Goal: Register for event/course

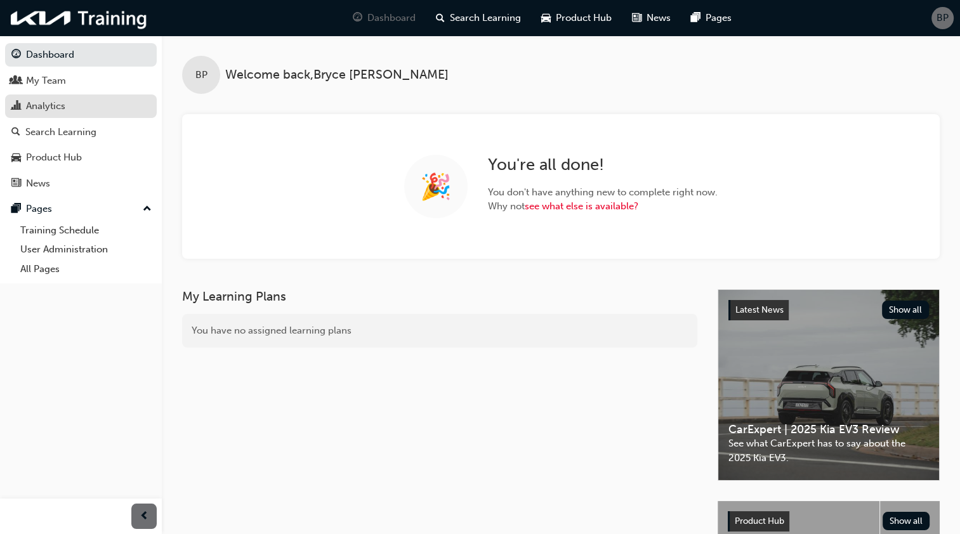
click at [62, 101] on div "Analytics" at bounding box center [45, 106] width 39 height 15
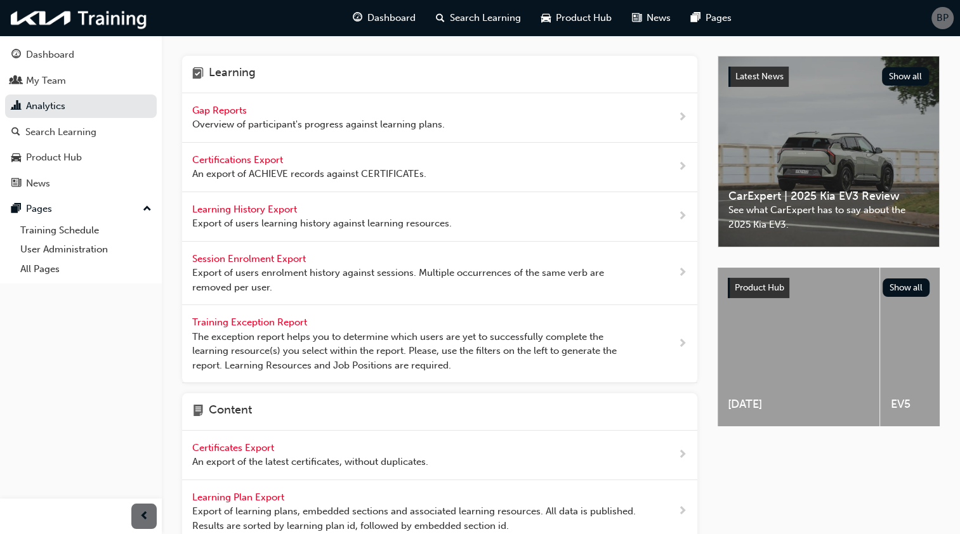
click at [235, 105] on span "Gap Reports" at bounding box center [220, 110] width 57 height 11
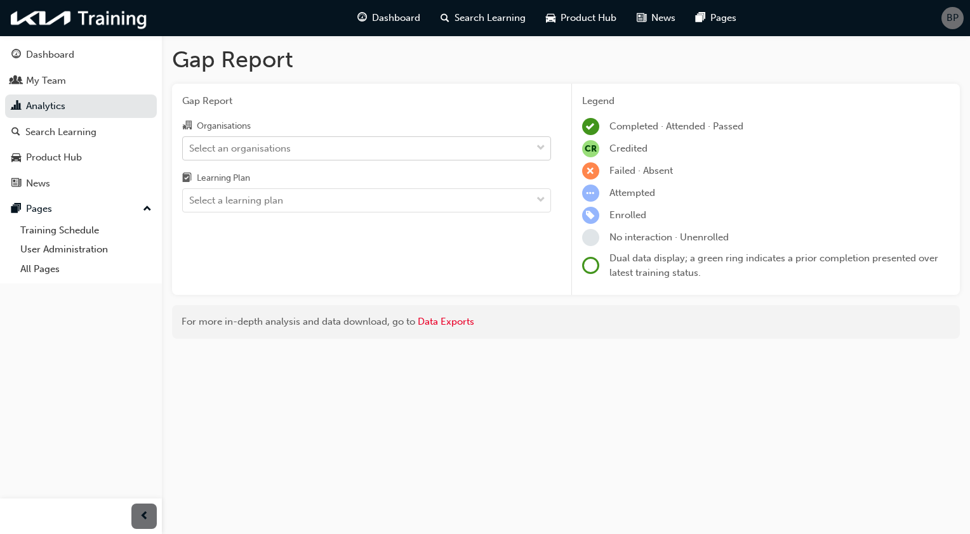
click at [536, 152] on span "down-icon" at bounding box center [540, 148] width 9 height 16
click at [190, 152] on input "Organisations Select an organisations" at bounding box center [189, 147] width 1 height 11
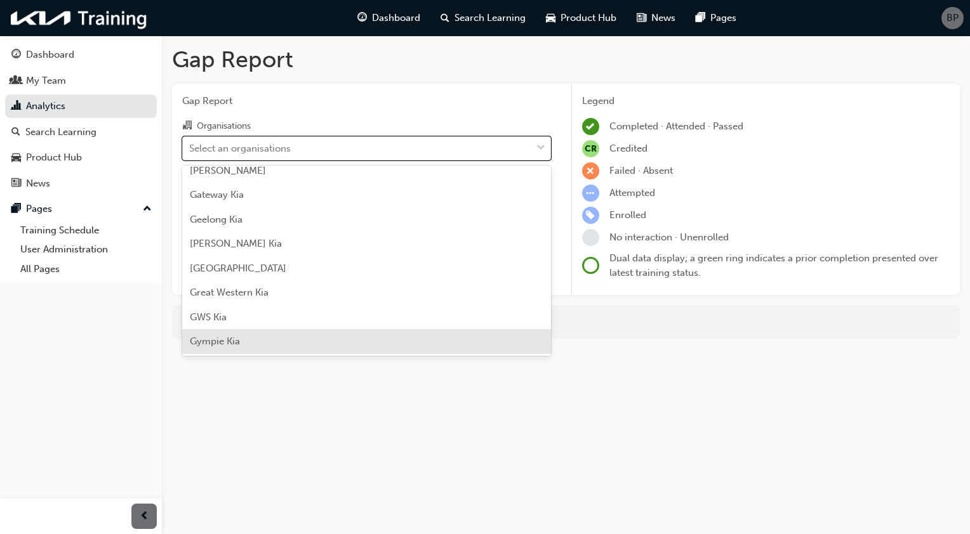
scroll to position [1015, 0]
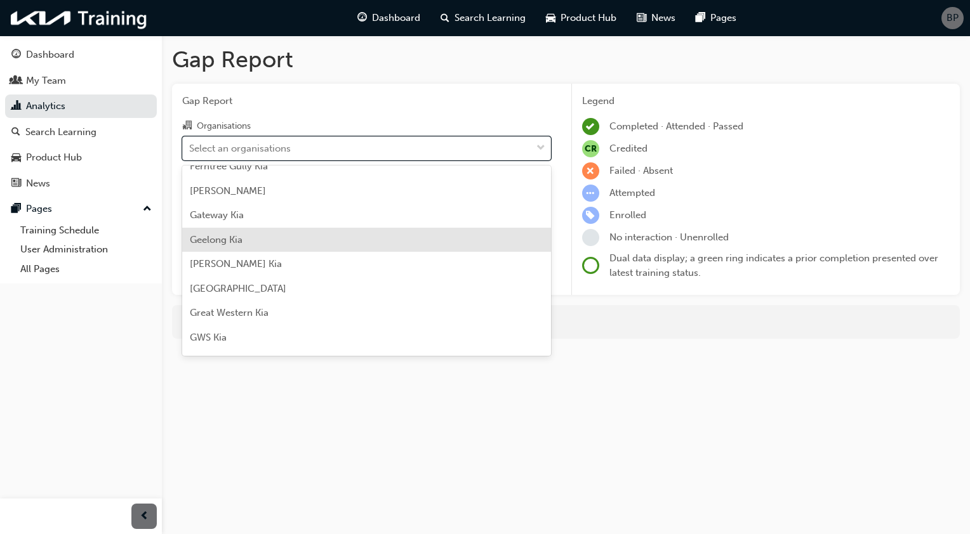
click at [272, 234] on div "Geelong Kia" at bounding box center [366, 240] width 369 height 25
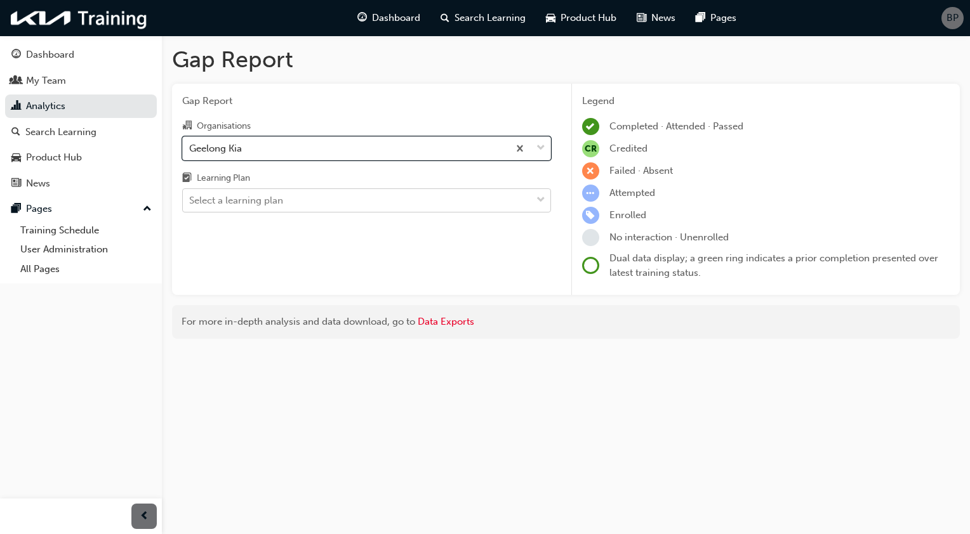
click at [543, 201] on span "down-icon" at bounding box center [540, 200] width 9 height 16
click at [190, 201] on input "Learning Plan Select a learning plan" at bounding box center [189, 200] width 1 height 11
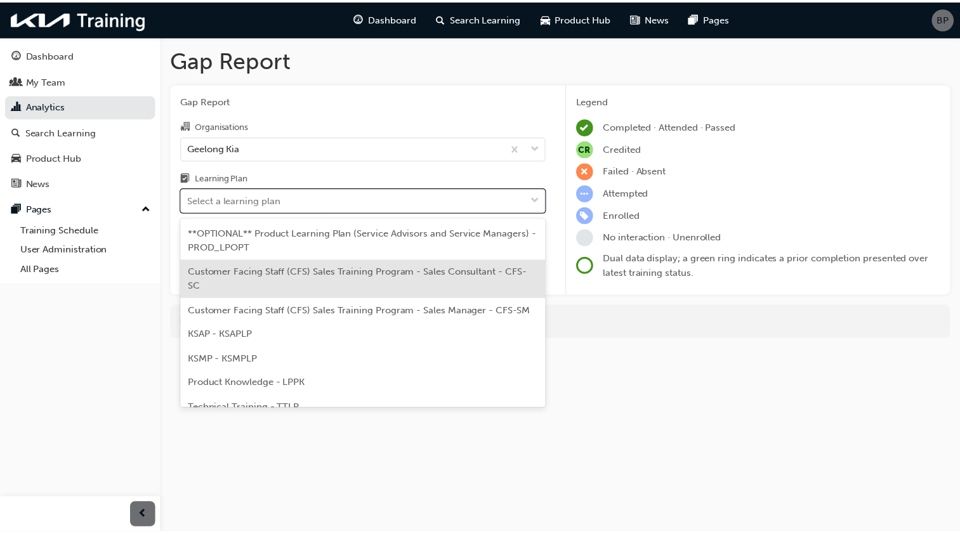
scroll to position [63, 0]
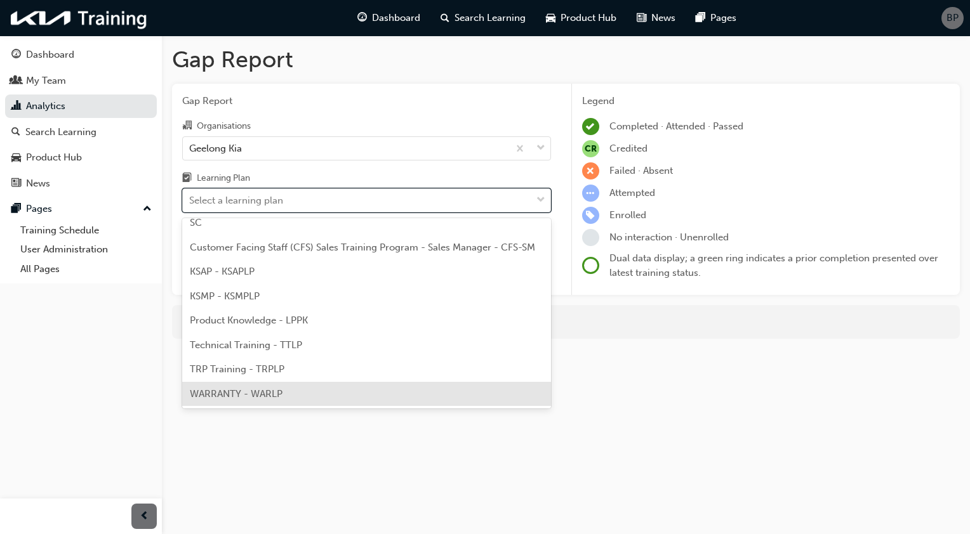
click at [286, 397] on div "WARRANTY - WARLP" at bounding box center [366, 394] width 369 height 25
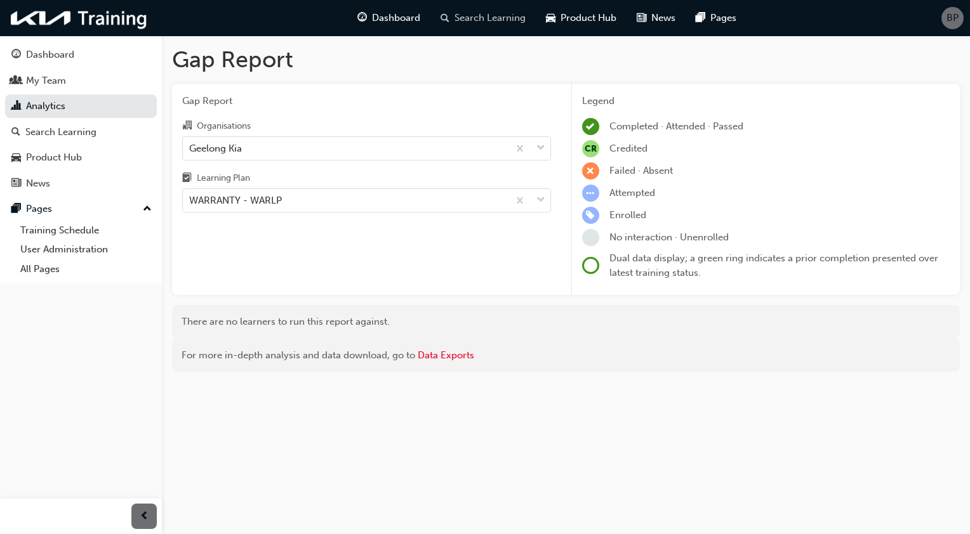
click at [470, 14] on span "Search Learning" at bounding box center [489, 18] width 71 height 15
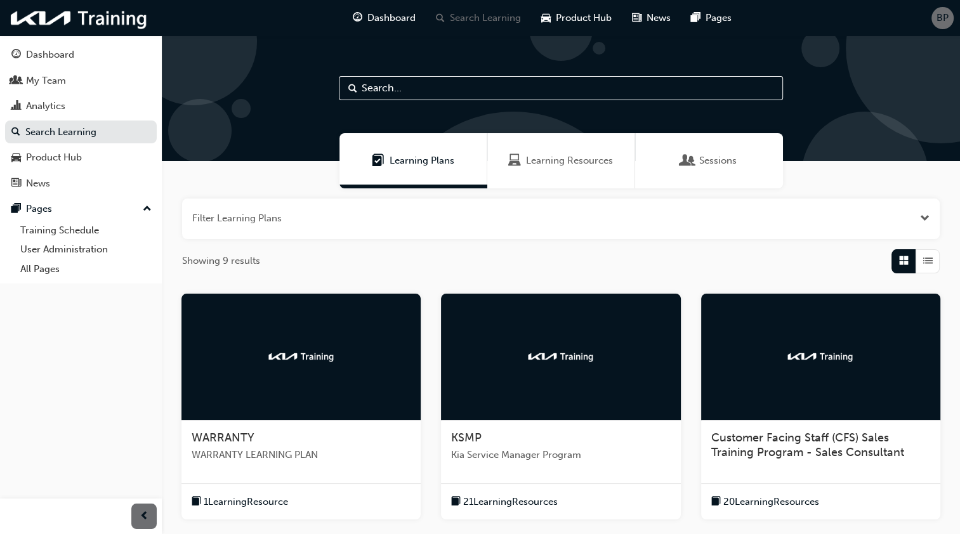
click at [719, 161] on span "Sessions" at bounding box center [717, 161] width 37 height 15
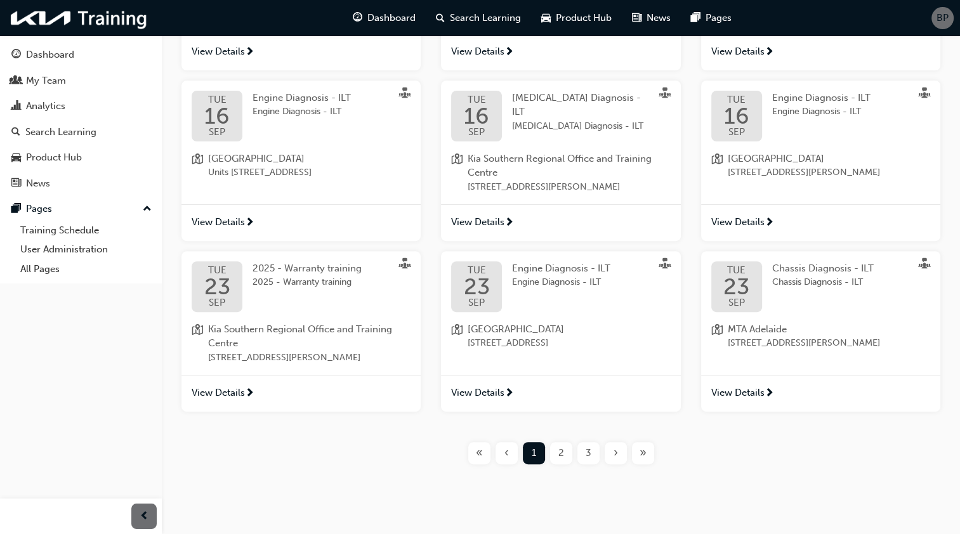
scroll to position [411, 0]
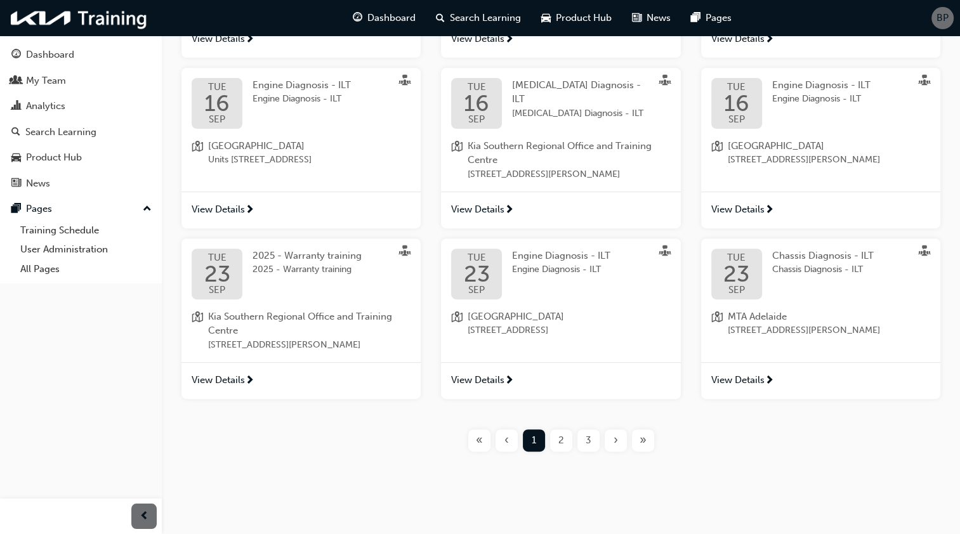
click at [563, 440] on div "2" at bounding box center [561, 441] width 22 height 22
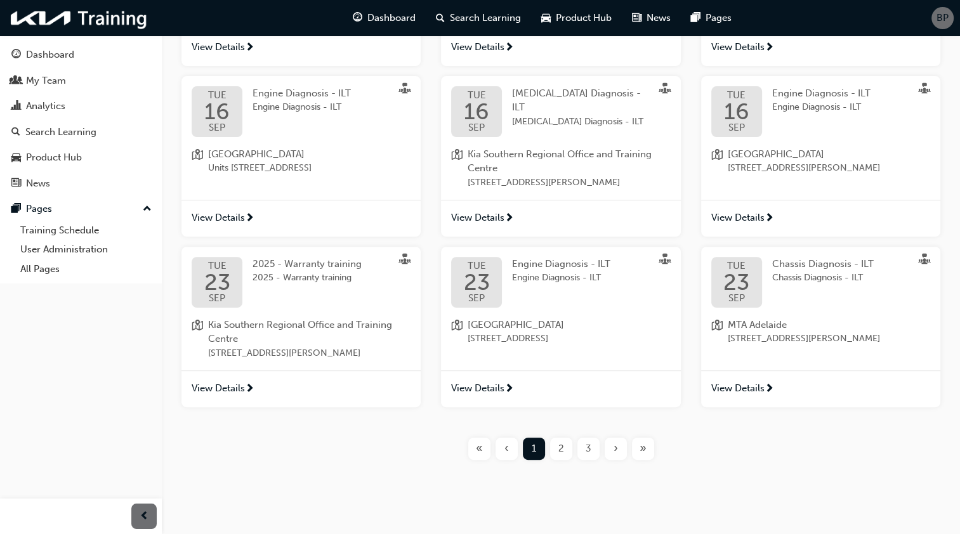
scroll to position [411, 0]
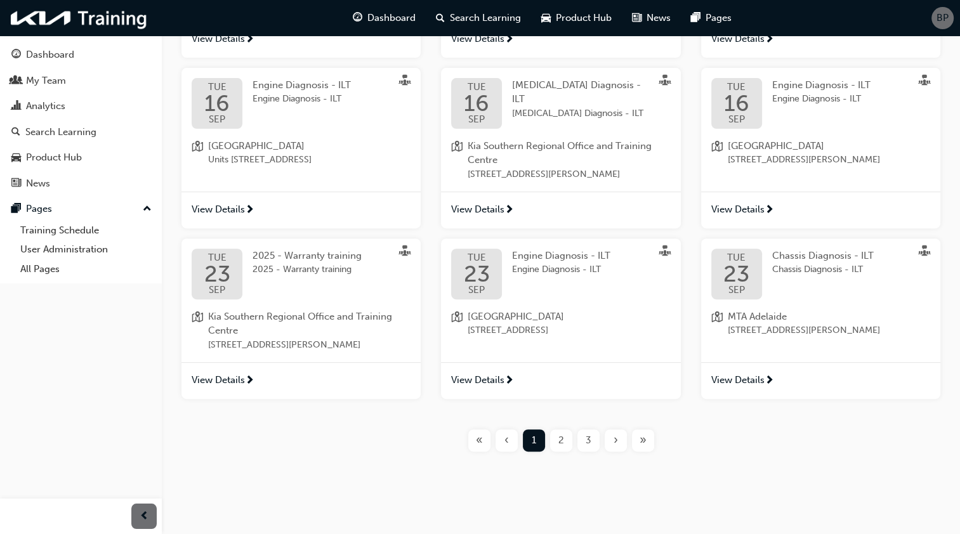
click at [556, 438] on div "2" at bounding box center [561, 441] width 22 height 22
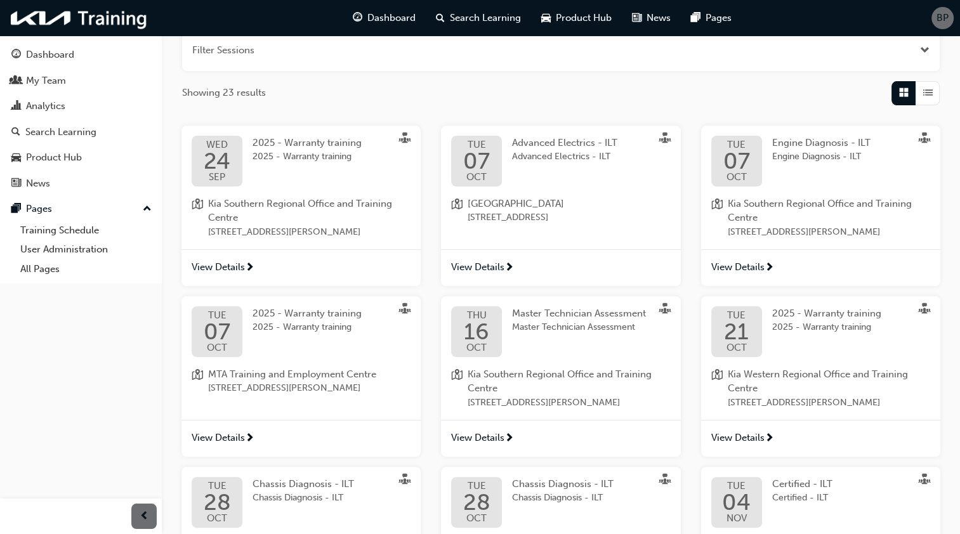
scroll to position [107, 0]
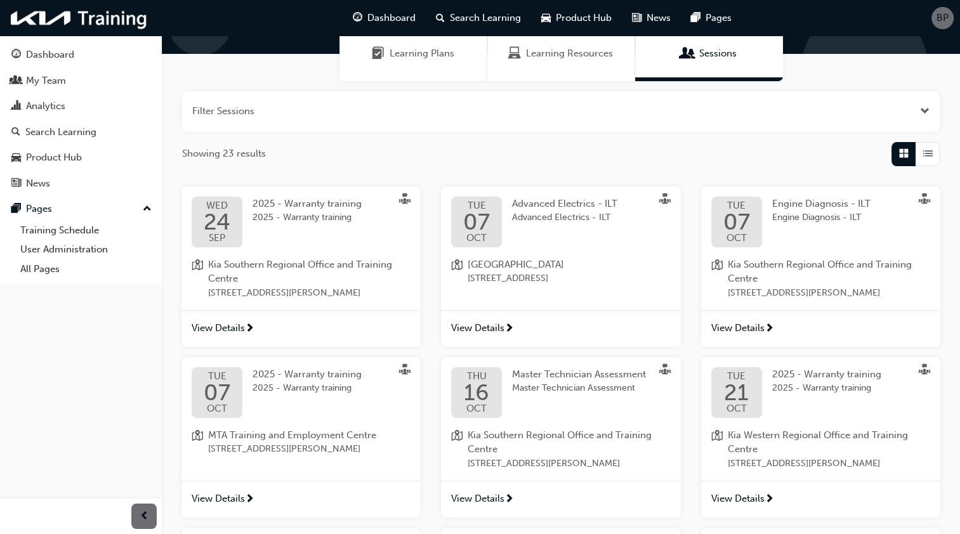
click at [285, 258] on span "Kia Southern Regional Office and Training Centre" at bounding box center [309, 272] width 202 height 29
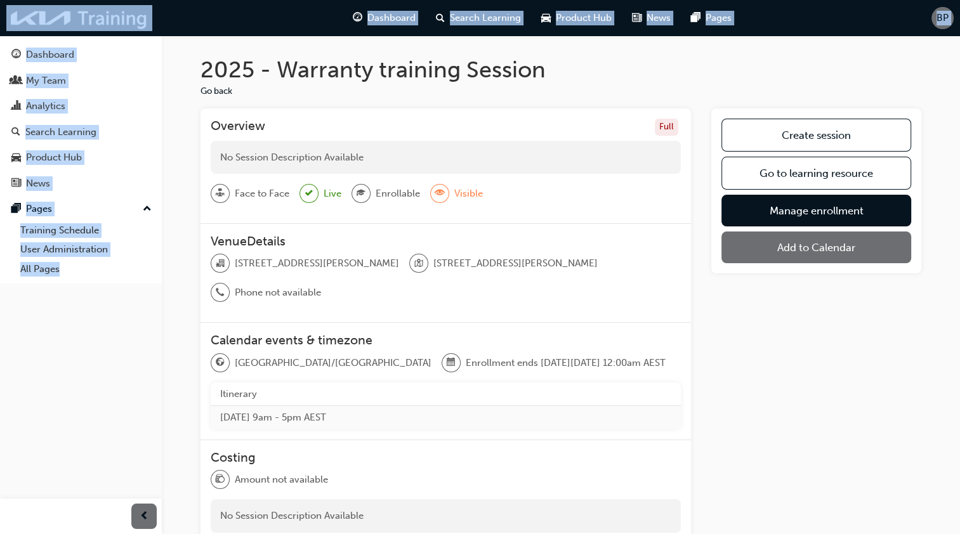
click at [583, 329] on div "Calendar events & timezone [GEOGRAPHIC_DATA]/[GEOGRAPHIC_DATA] Enrollment ends …" at bounding box center [446, 381] width 491 height 117
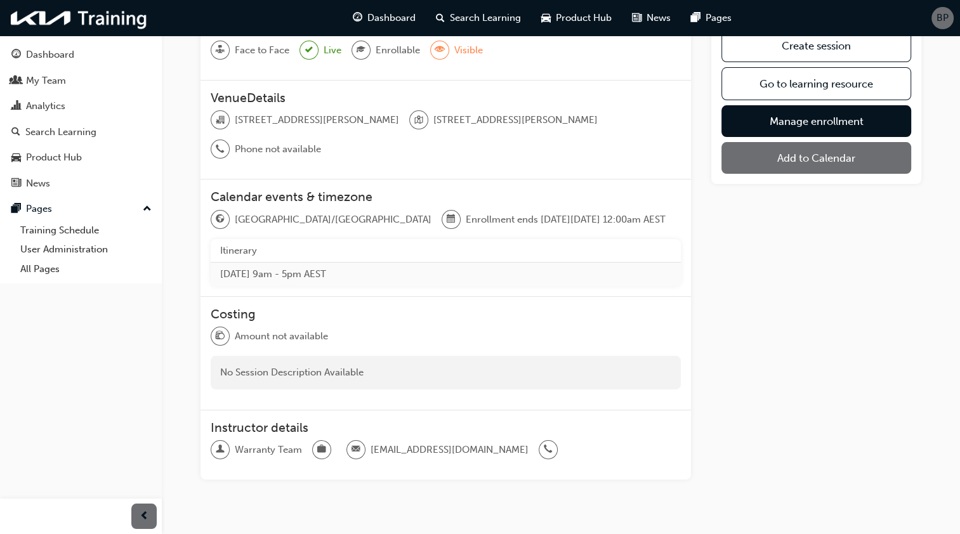
scroll to position [184, 0]
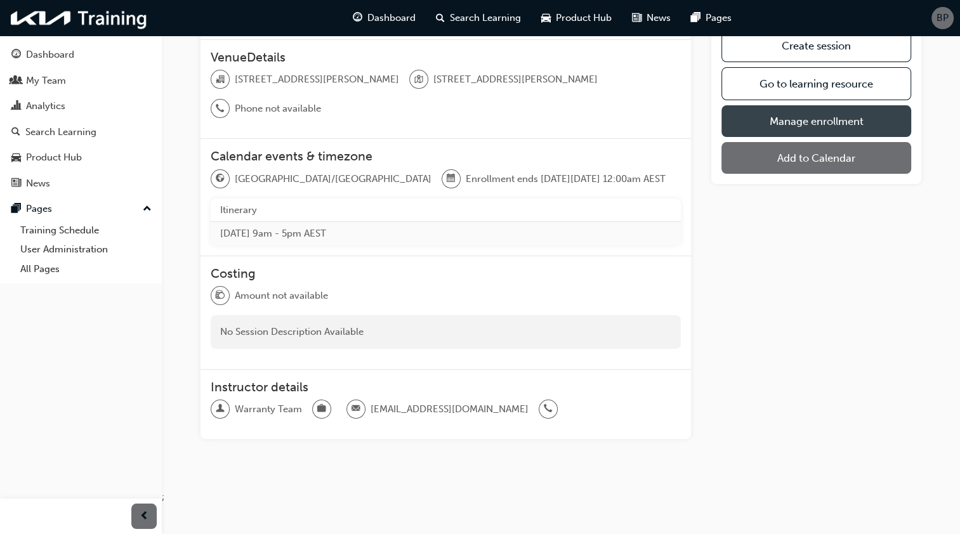
click at [815, 116] on link "Manage enrollment" at bounding box center [816, 121] width 190 height 32
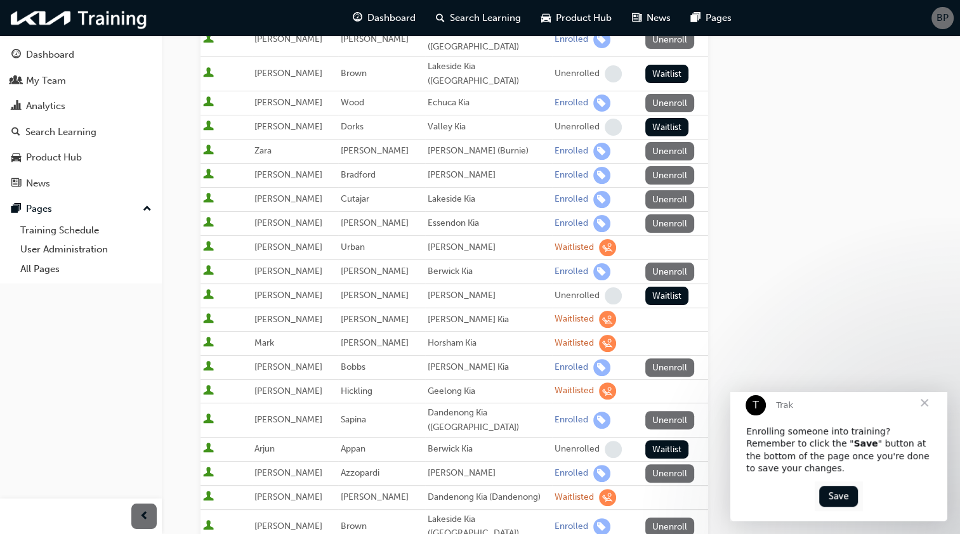
scroll to position [127, 0]
